Goal: Task Accomplishment & Management: Manage account settings

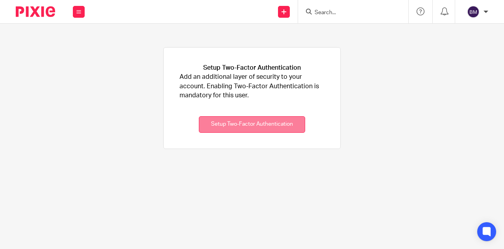
click at [243, 131] on button "Setup Two-Factor Authentication" at bounding box center [252, 124] width 106 height 17
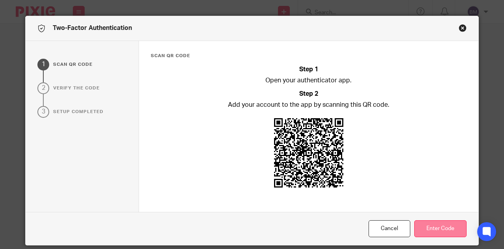
click at [436, 228] on button "Enter Code" at bounding box center [440, 228] width 52 height 17
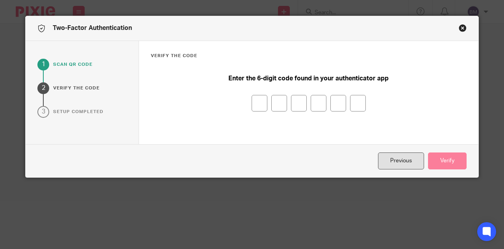
click at [394, 159] on button "Previous" at bounding box center [401, 160] width 46 height 17
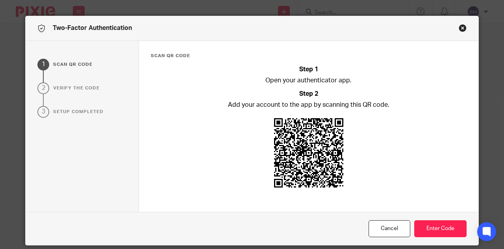
click at [459, 26] on button "Close modal" at bounding box center [462, 28] width 8 height 8
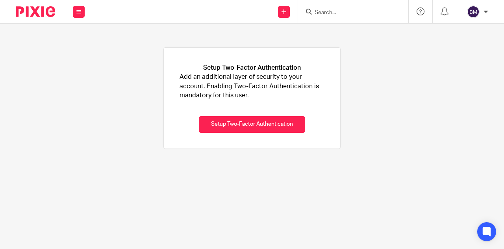
click at [486, 13] on div at bounding box center [485, 11] width 5 height 5
click at [462, 28] on li "My profile" at bounding box center [458, 31] width 52 height 11
click at [453, 30] on span "My profile" at bounding box center [455, 32] width 24 height 6
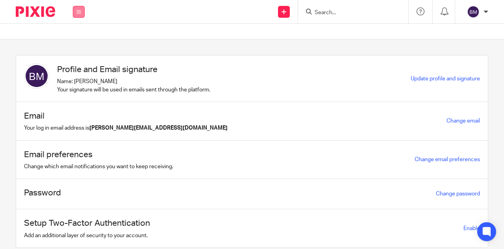
click at [79, 9] on button at bounding box center [79, 12] width 12 height 12
click at [71, 39] on link "Work" at bounding box center [74, 37] width 13 height 6
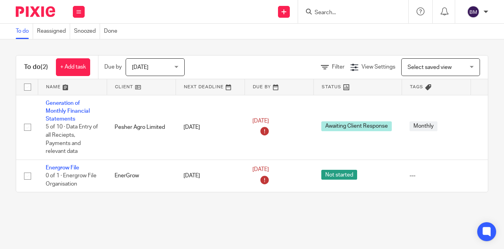
click at [176, 71] on div "Today Today" at bounding box center [155, 67] width 59 height 18
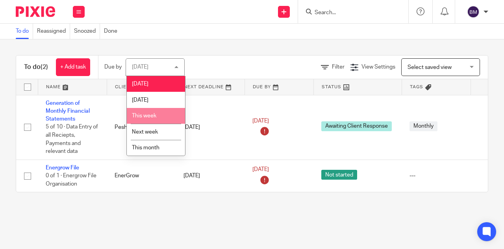
click at [161, 117] on li "This week" at bounding box center [156, 116] width 58 height 16
